Goal: Information Seeking & Learning: Find specific page/section

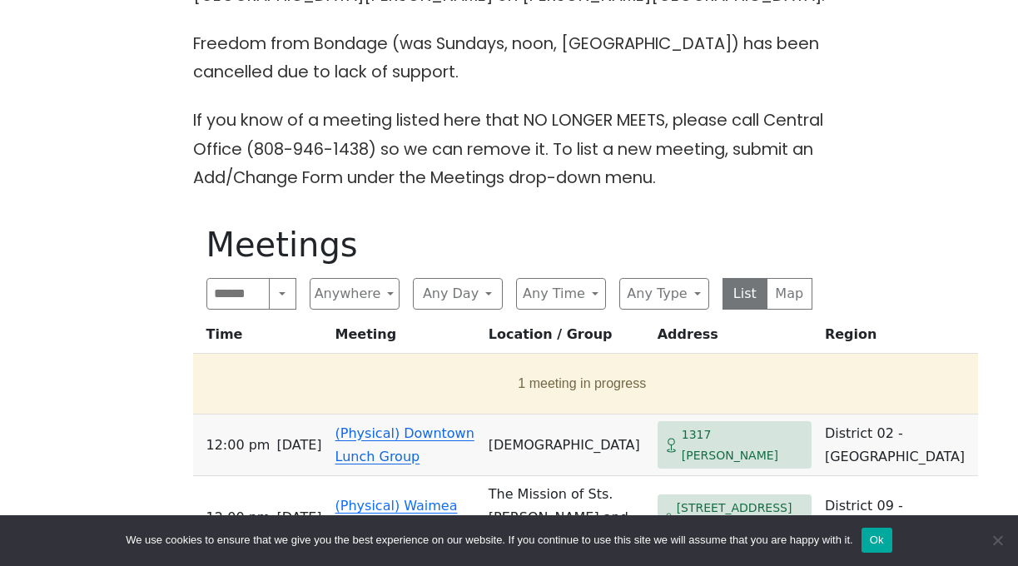
scroll to position [605, 0]
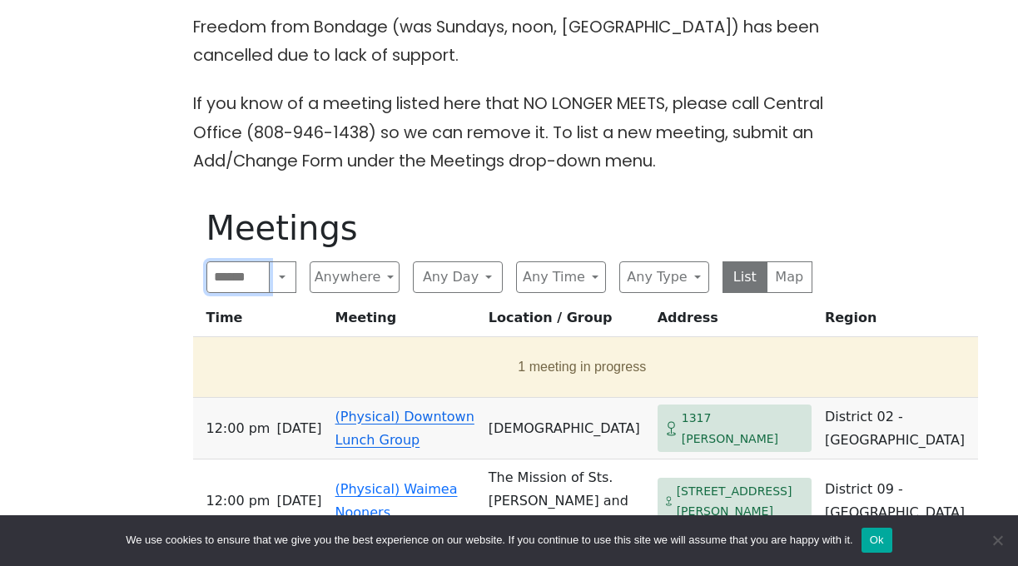
click at [247, 279] on input "Search" at bounding box center [238, 277] width 64 height 32
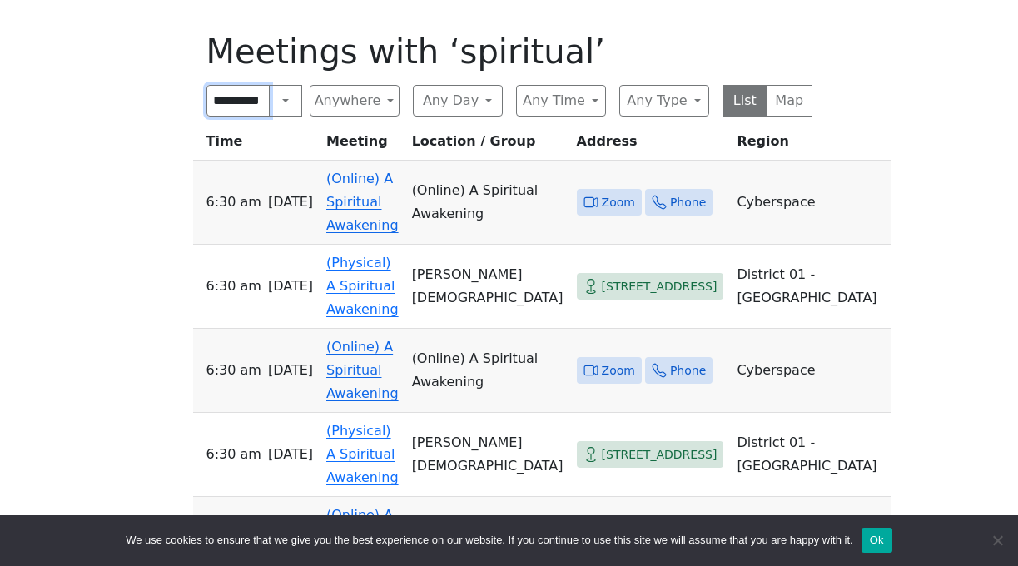
scroll to position [783, 0]
type input "*********"
click at [370, 290] on link "(Physical) A Spiritual Awakening" at bounding box center [362, 285] width 72 height 62
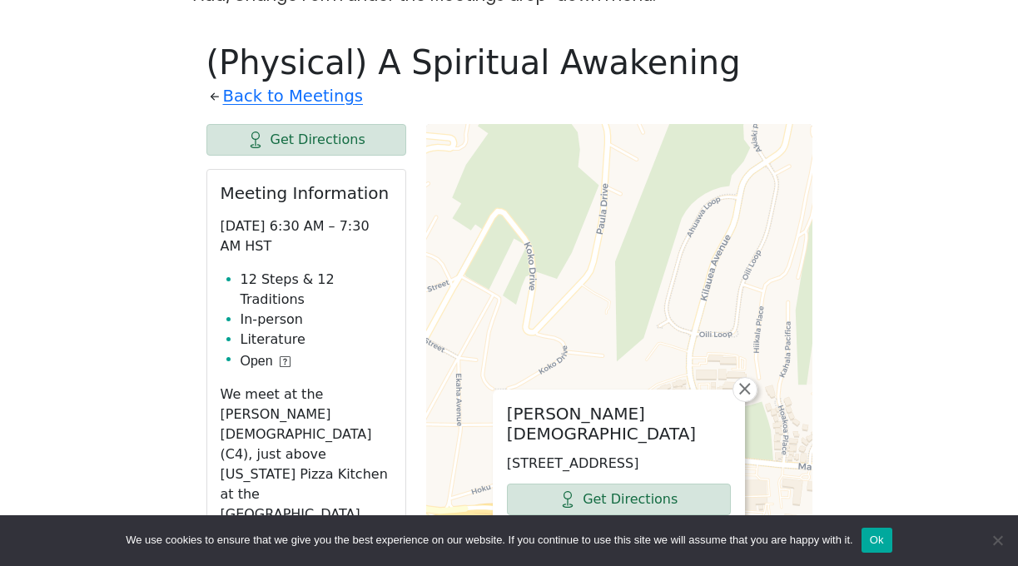
scroll to position [783, 0]
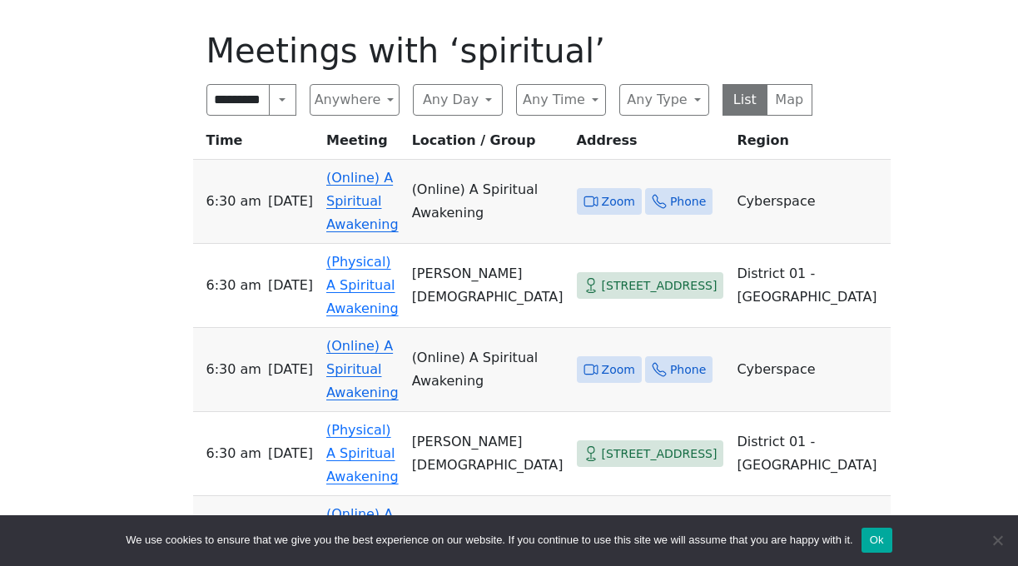
click at [370, 370] on link "(Online) A Spiritual Awakening" at bounding box center [362, 369] width 72 height 62
